Goal: Task Accomplishment & Management: Use online tool/utility

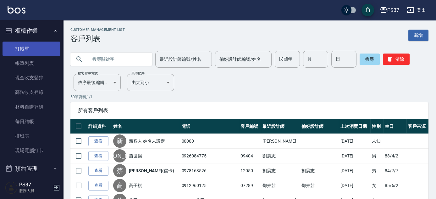
click at [34, 49] on link "打帳單" at bounding box center [32, 49] width 58 height 14
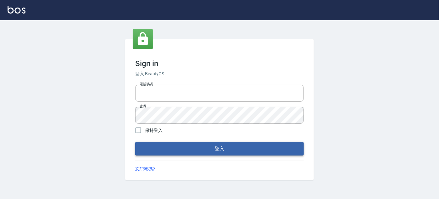
type input "037692666"
click at [205, 147] on button "登入" at bounding box center [219, 148] width 169 height 13
